Goal: Transaction & Acquisition: Download file/media

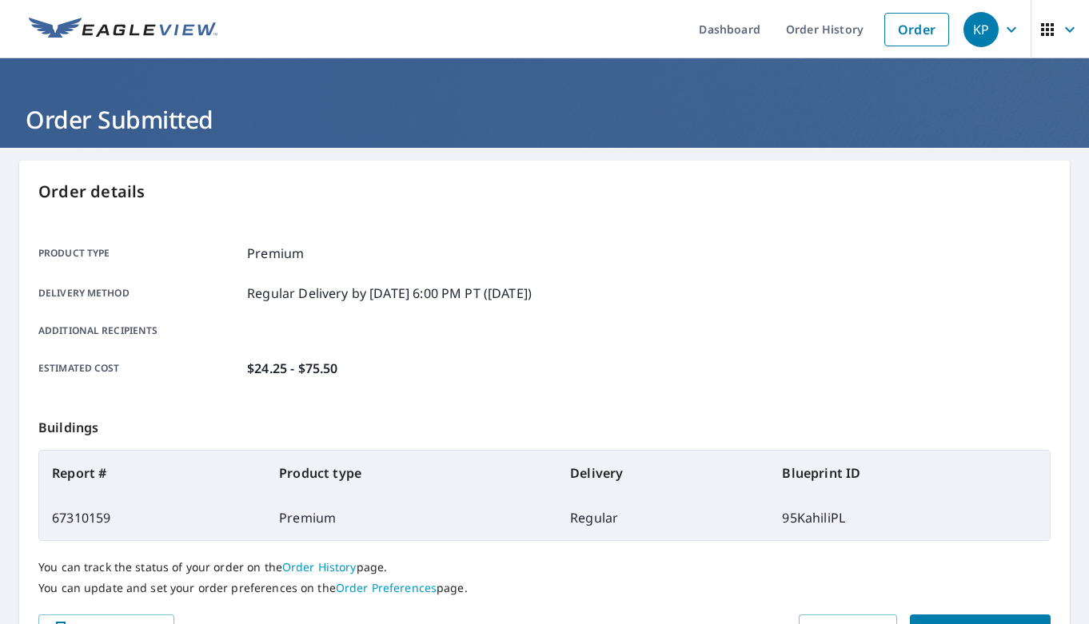
scroll to position [63, 0]
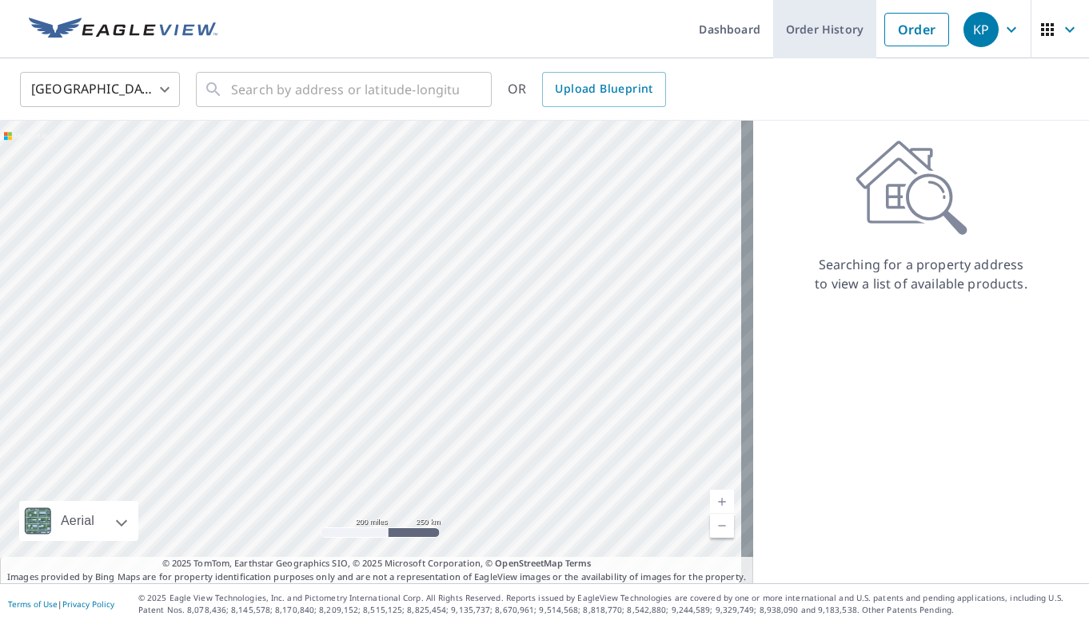
click at [819, 30] on link "Order History" at bounding box center [824, 29] width 103 height 58
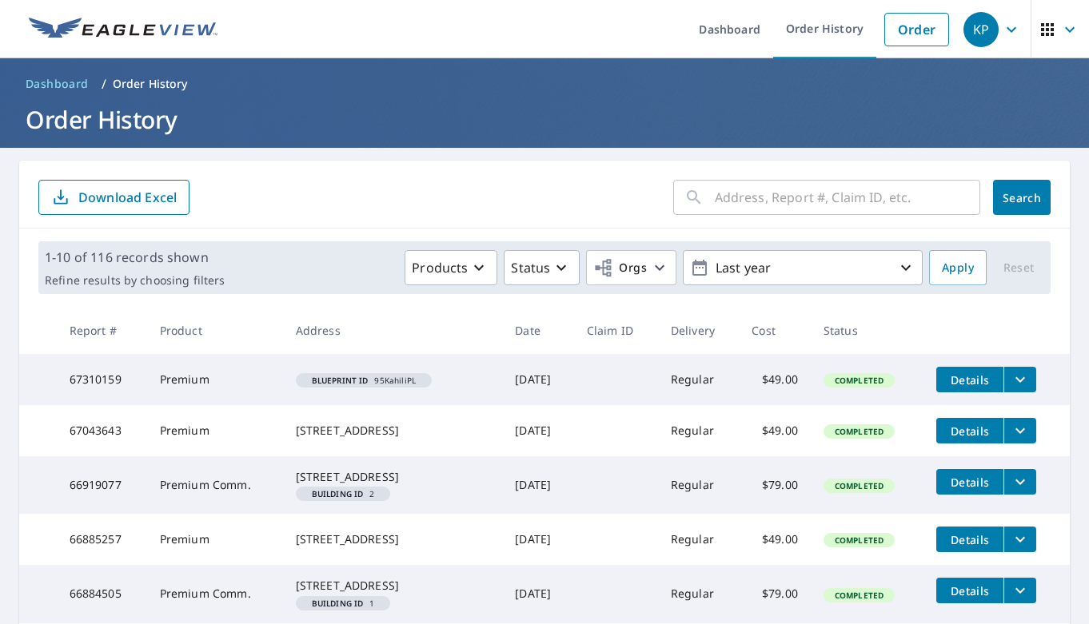
click at [961, 378] on span "Details" at bounding box center [970, 380] width 48 height 15
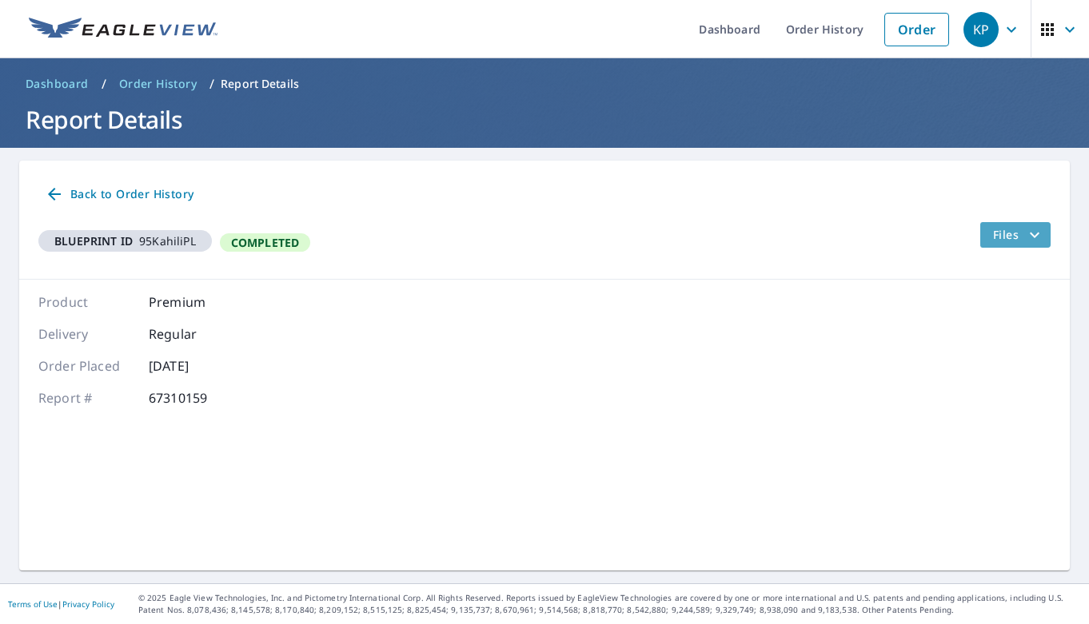
click at [1006, 233] on span "Files" at bounding box center [1018, 234] width 51 height 19
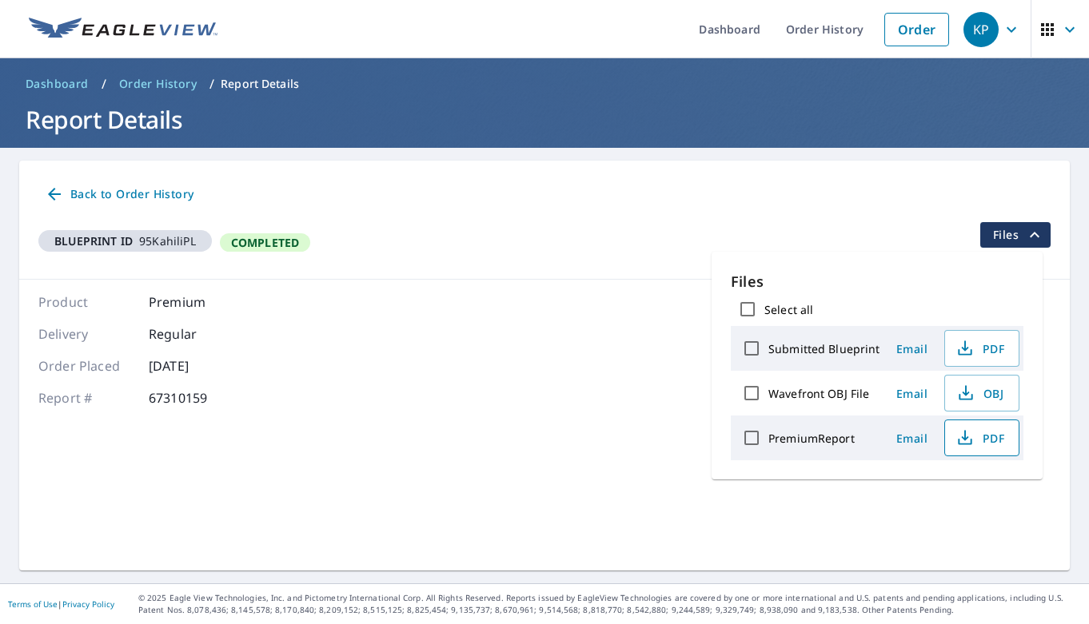
click at [986, 432] on span "PDF" at bounding box center [979, 437] width 51 height 19
